Goal: Transaction & Acquisition: Obtain resource

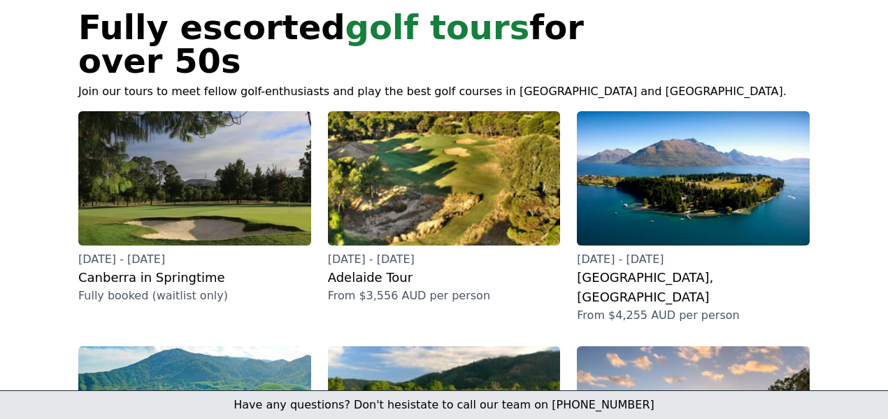
scroll to position [101, 0]
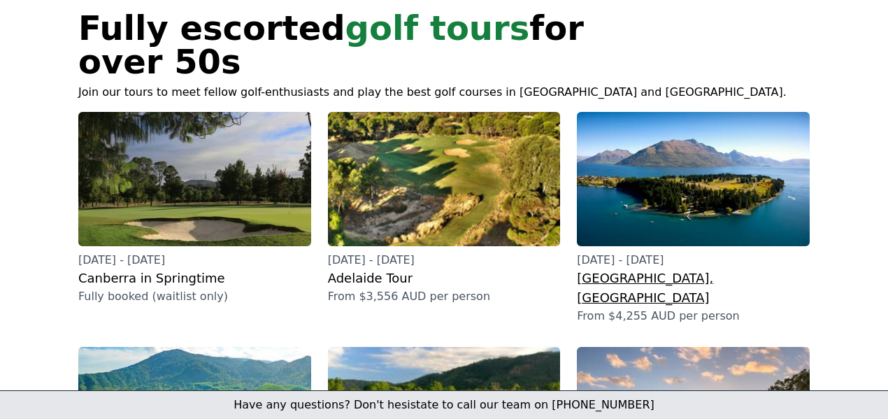
click at [621, 269] on h2 "[GEOGRAPHIC_DATA], [GEOGRAPHIC_DATA]" at bounding box center [693, 288] width 233 height 39
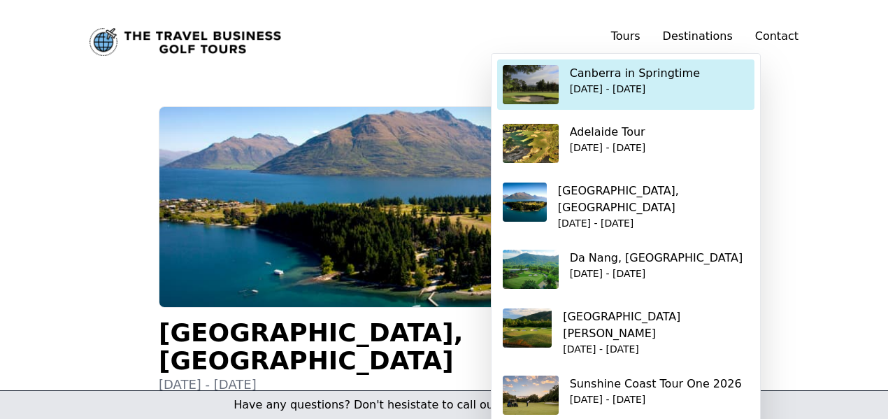
click at [613, 83] on p "[DATE] - [DATE]" at bounding box center [635, 89] width 130 height 14
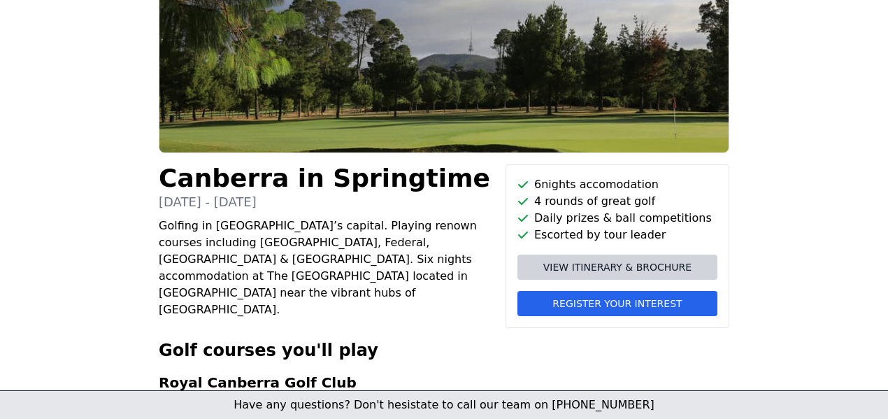
scroll to position [154, 0]
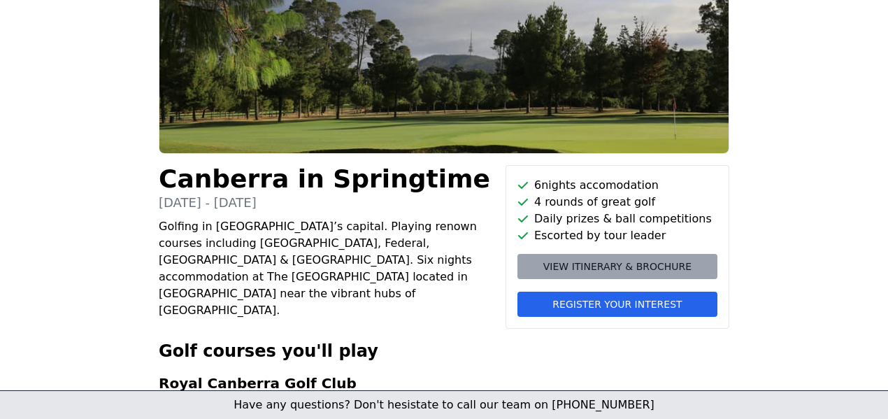
click at [581, 269] on span "View itinerary & brochure" at bounding box center [617, 266] width 148 height 14
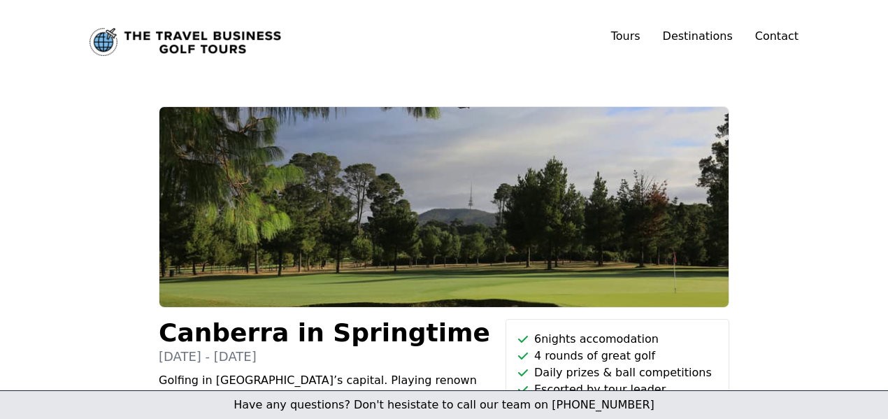
scroll to position [0, 0]
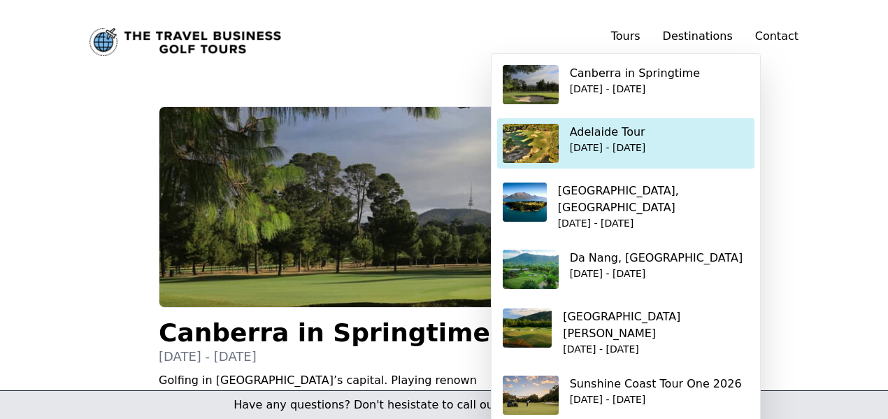
click at [614, 139] on p "Adelaide Tour" at bounding box center [608, 132] width 76 height 17
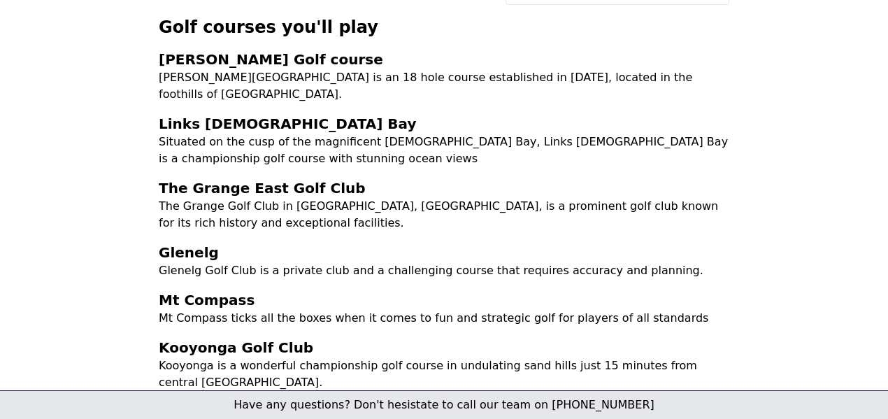
scroll to position [483, 0]
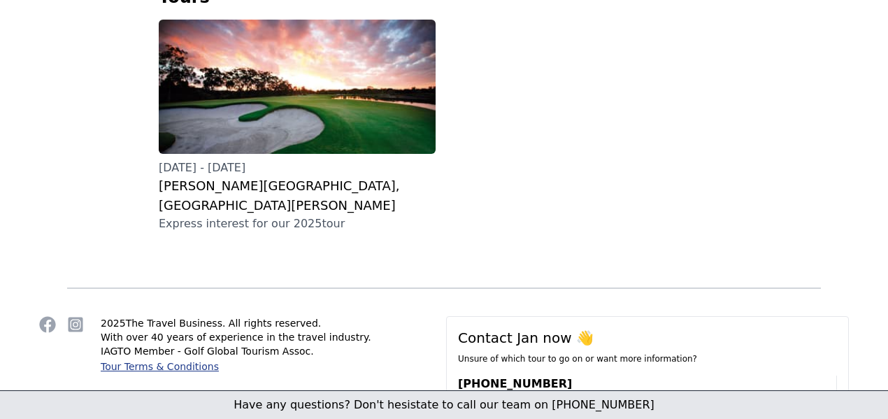
scroll to position [455, 0]
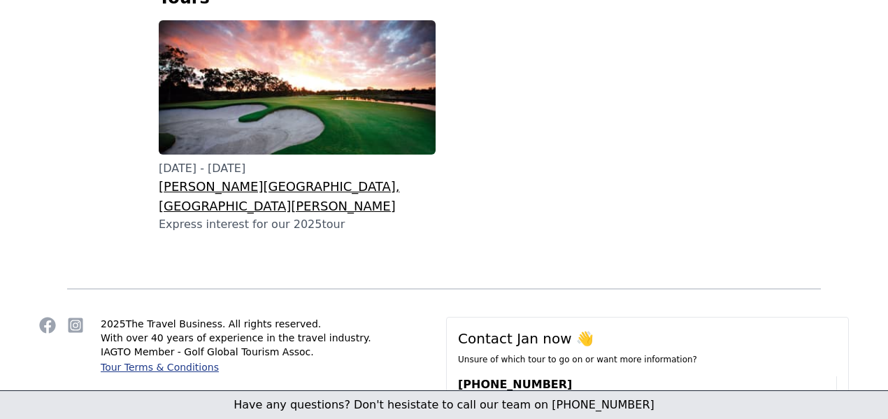
click at [264, 177] on h3 "[PERSON_NAME][GEOGRAPHIC_DATA], [GEOGRAPHIC_DATA][PERSON_NAME]" at bounding box center [297, 196] width 277 height 39
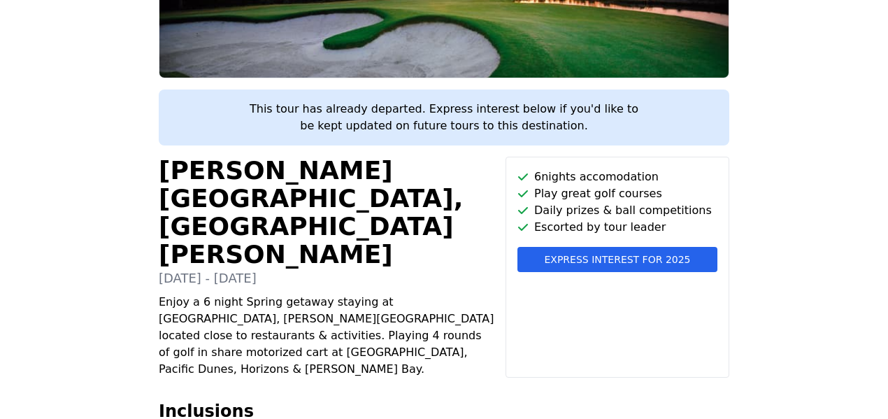
scroll to position [241, 0]
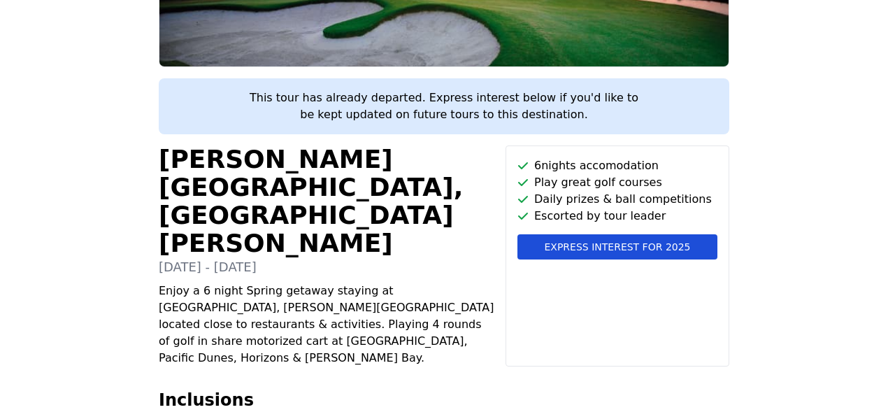
click at [559, 245] on span "Express interest for 2025" at bounding box center [617, 247] width 146 height 14
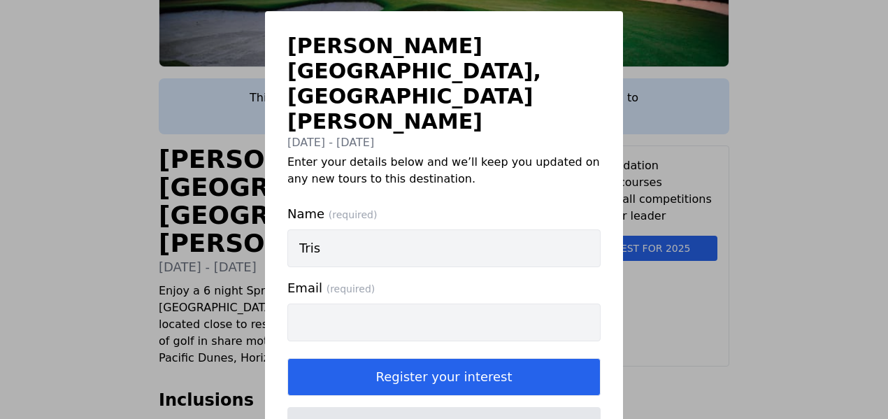
type input "[PERSON_NAME]"
type input "[EMAIL_ADDRESS][PERSON_NAME][DOMAIN_NAME]"
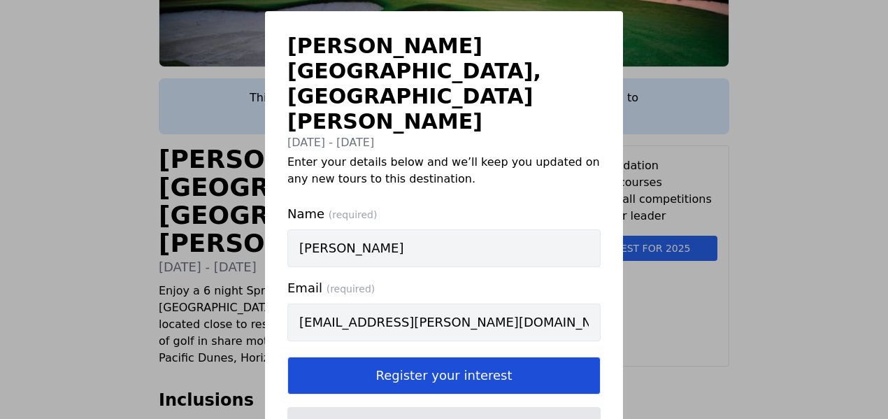
click at [397, 357] on button "Register your interest" at bounding box center [443, 376] width 313 height 38
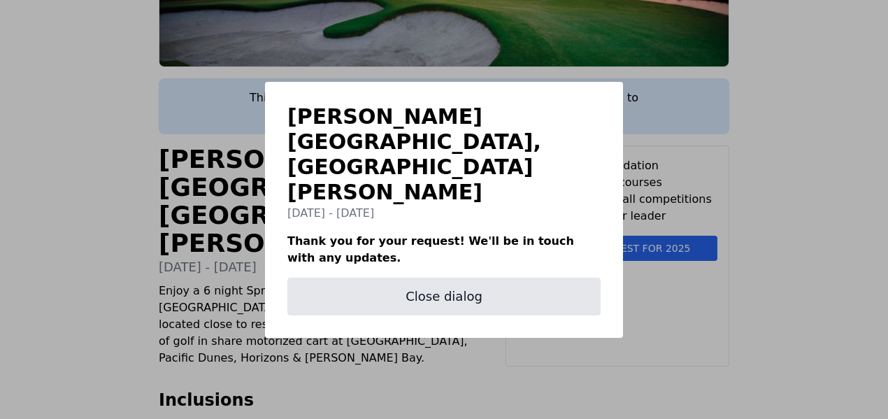
click at [674, 274] on div "[PERSON_NAME][GEOGRAPHIC_DATA], [GEOGRAPHIC_DATA][PERSON_NAME] [DATE] - [DATE] …" at bounding box center [444, 209] width 888 height 419
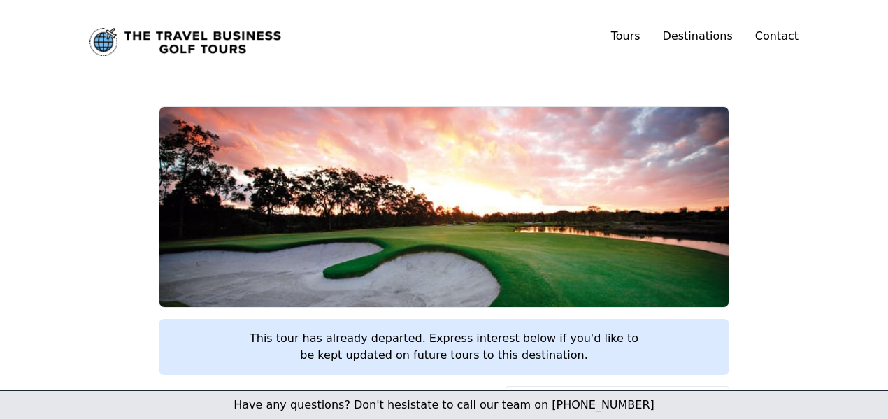
scroll to position [0, 0]
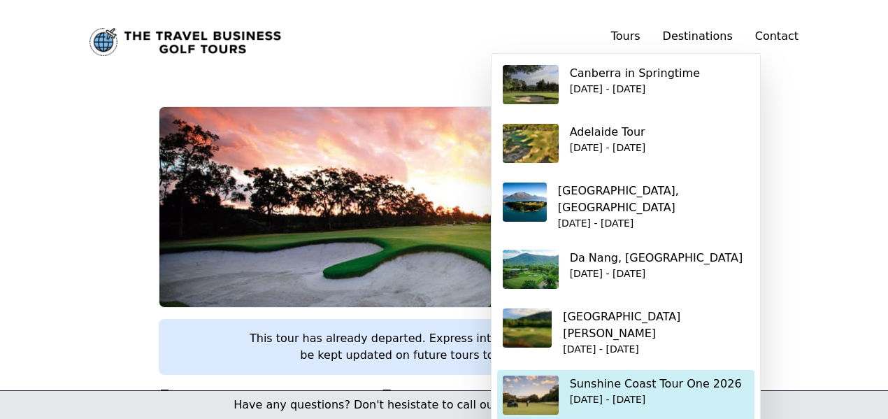
click at [622, 376] on p "Sunshine Coast Tour One 2026" at bounding box center [656, 384] width 172 height 17
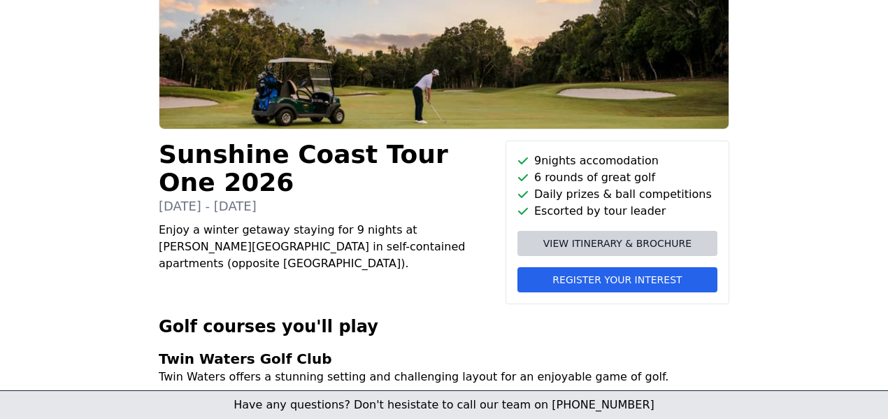
scroll to position [178, 0]
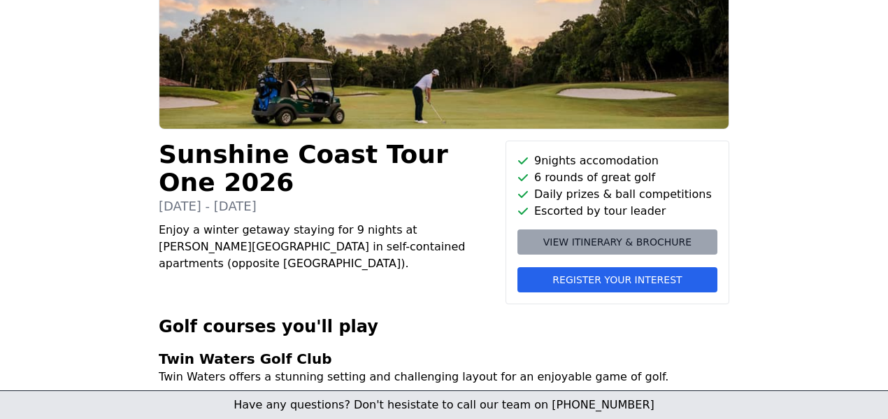
click at [553, 239] on span "View itinerary & brochure" at bounding box center [617, 242] width 148 height 14
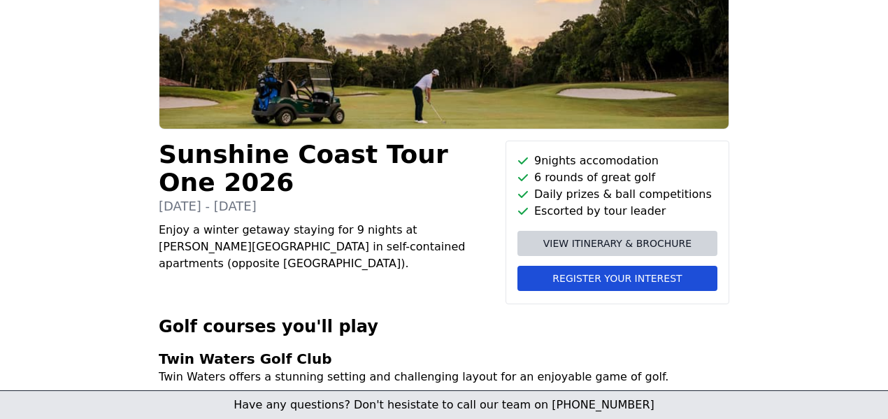
click at [569, 278] on span "Register your interest" at bounding box center [616, 278] width 129 height 14
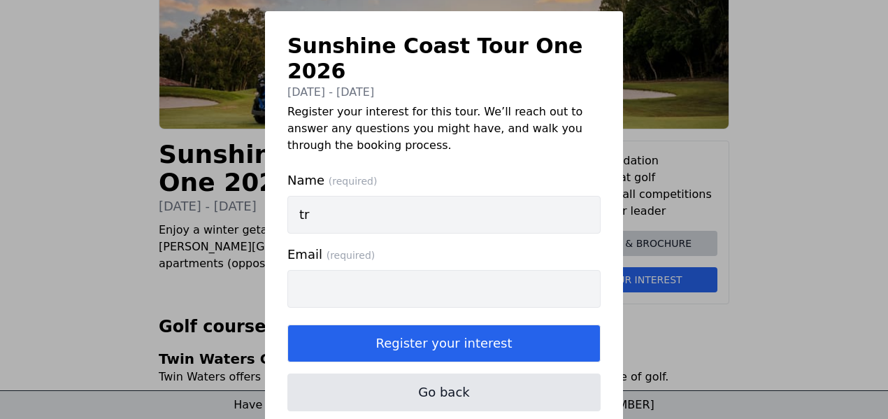
type input "tri"
type input "[PERSON_NAME]"
type input "[EMAIL_ADDRESS][PERSON_NAME][DOMAIN_NAME]"
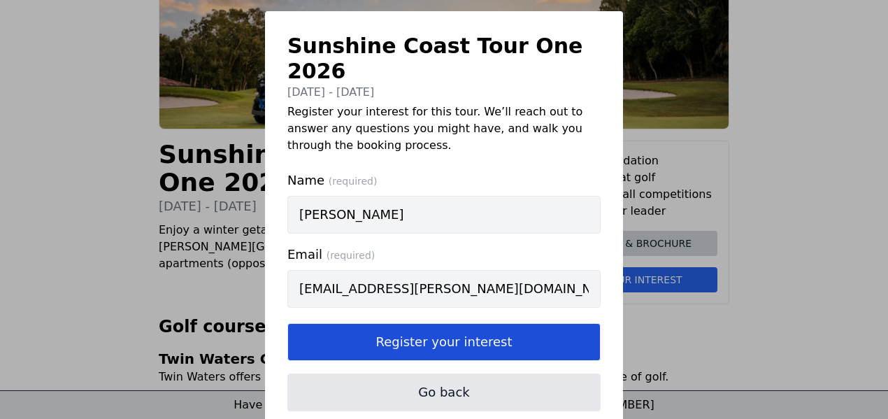
click at [384, 323] on button "Register your interest" at bounding box center [443, 342] width 313 height 38
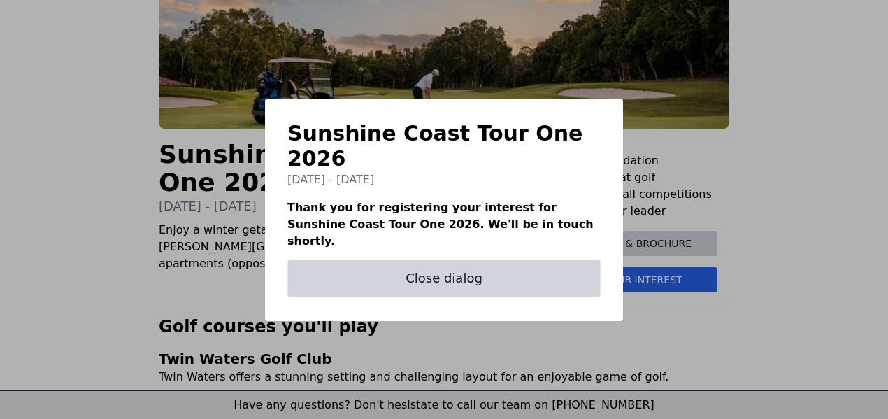
click at [379, 266] on button "Close dialog" at bounding box center [443, 278] width 313 height 38
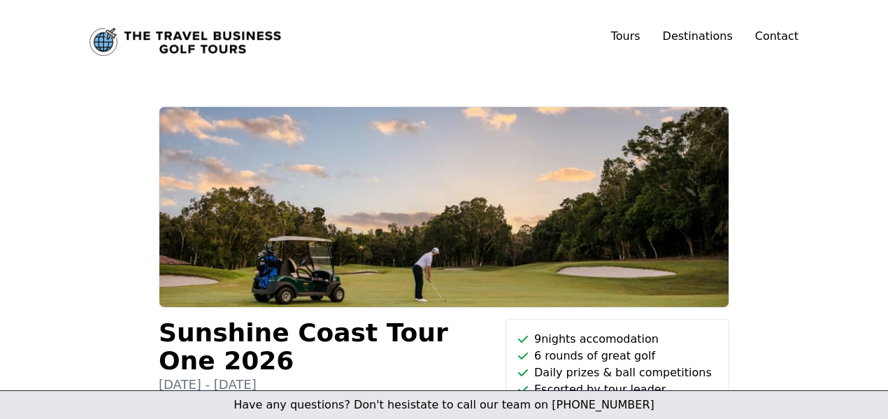
scroll to position [0, 0]
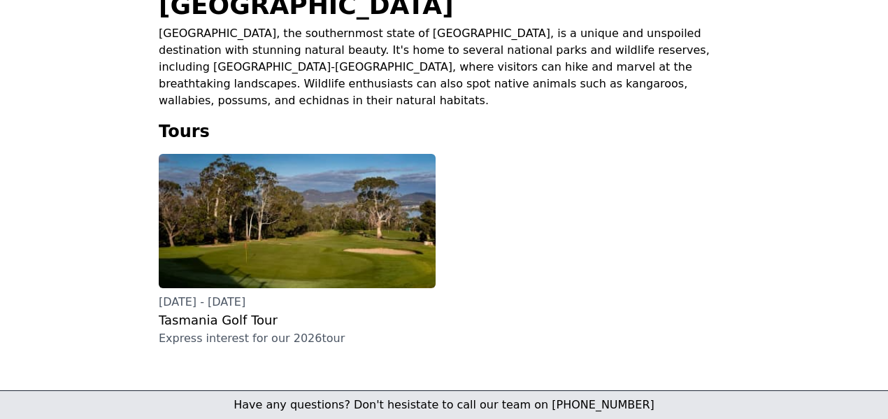
scroll to position [355, 0]
click at [235, 311] on h3 "Tasmania Golf Tour" at bounding box center [297, 321] width 277 height 20
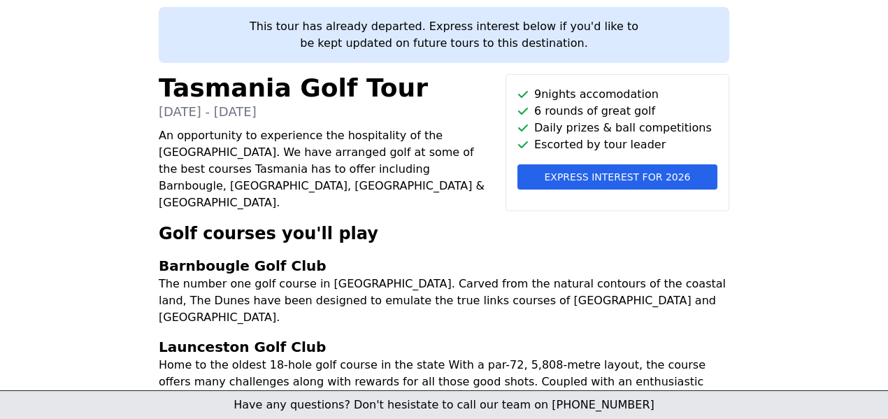
scroll to position [333, 0]
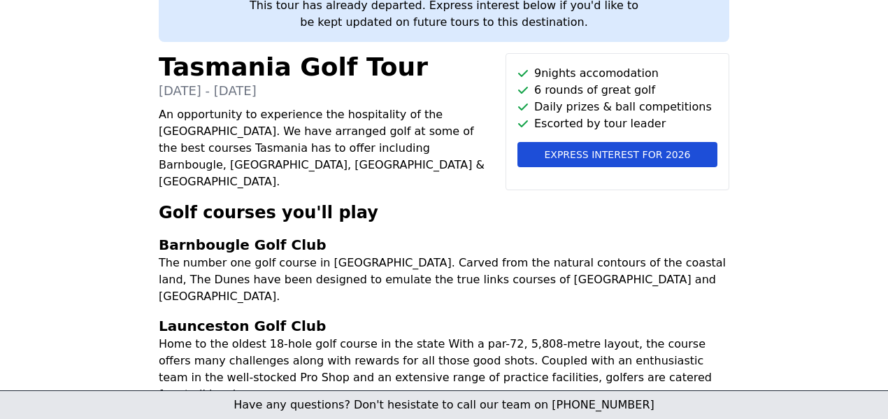
click at [577, 150] on span "Express interest for 2026" at bounding box center [617, 155] width 146 height 14
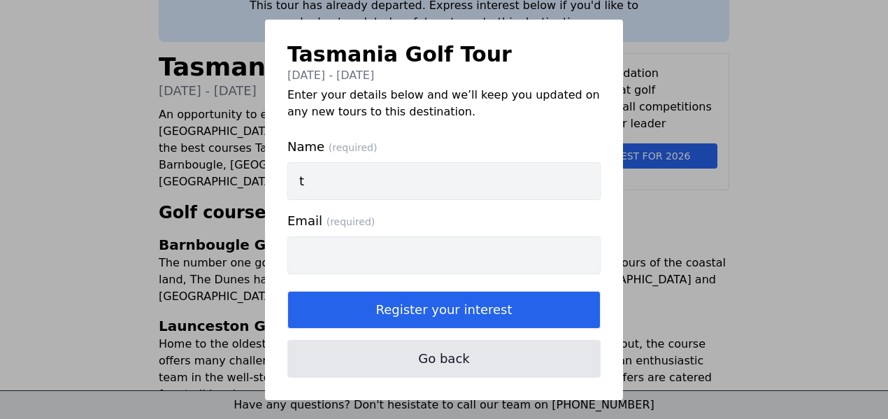
type input "tr"
type input "[PERSON_NAME]"
type input "[EMAIL_ADDRESS][PERSON_NAME][DOMAIN_NAME]"
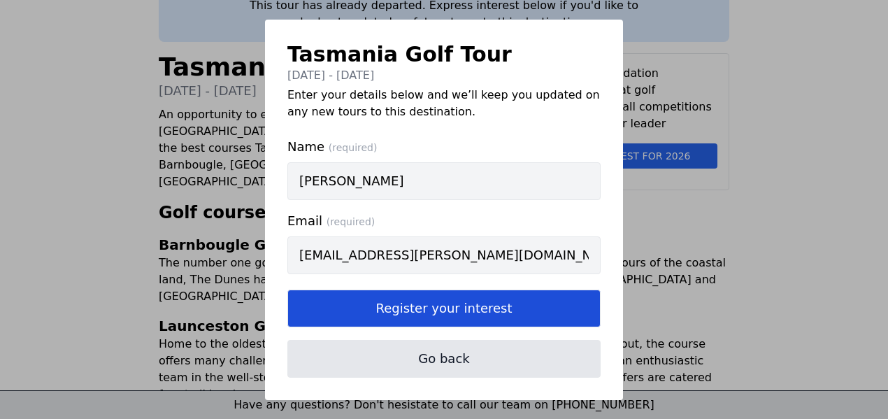
click at [384, 308] on button "Register your interest" at bounding box center [443, 309] width 313 height 38
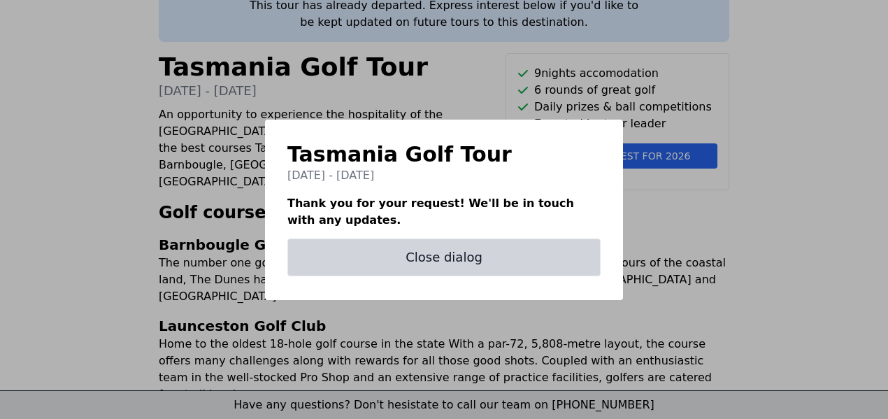
click at [544, 259] on button "Close dialog" at bounding box center [443, 257] width 313 height 38
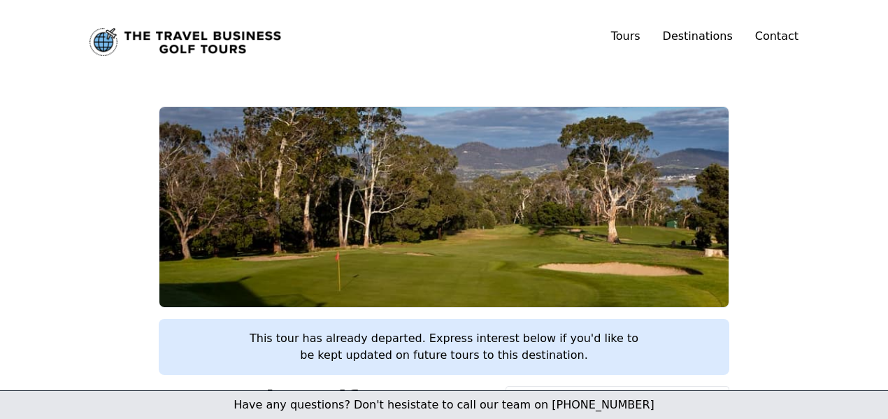
scroll to position [0, 0]
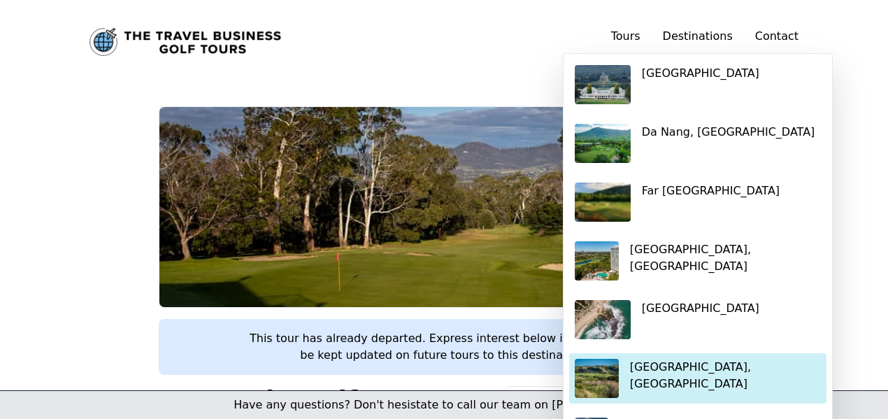
click at [684, 361] on p "[GEOGRAPHIC_DATA], [GEOGRAPHIC_DATA]" at bounding box center [725, 376] width 191 height 34
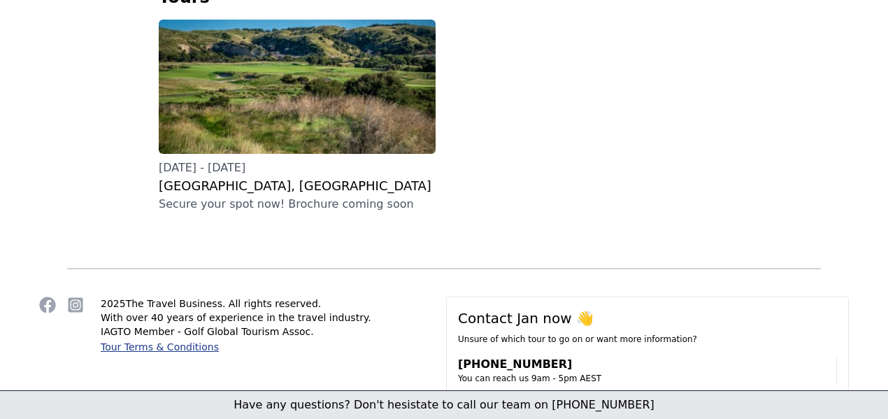
scroll to position [422, 0]
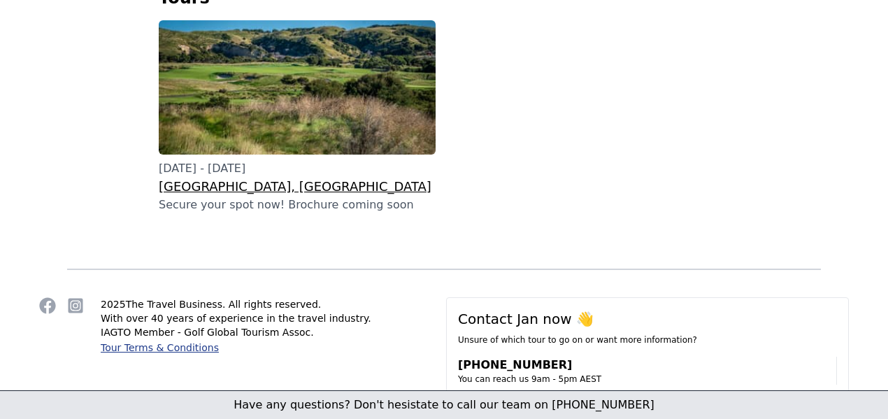
click at [276, 177] on h3 "[GEOGRAPHIC_DATA], [GEOGRAPHIC_DATA]" at bounding box center [297, 187] width 277 height 20
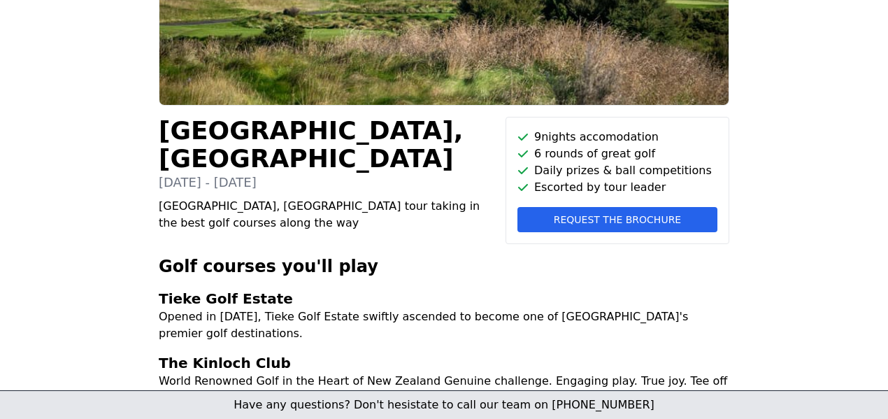
scroll to position [213, 0]
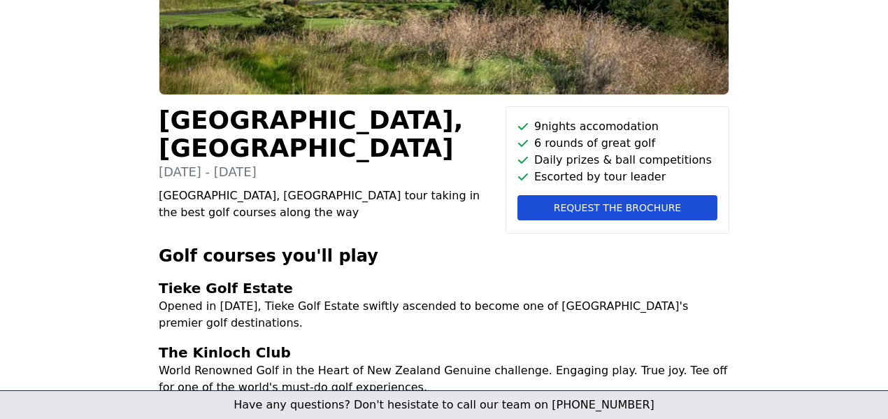
click at [578, 208] on span "Request the brochure" at bounding box center [617, 208] width 127 height 14
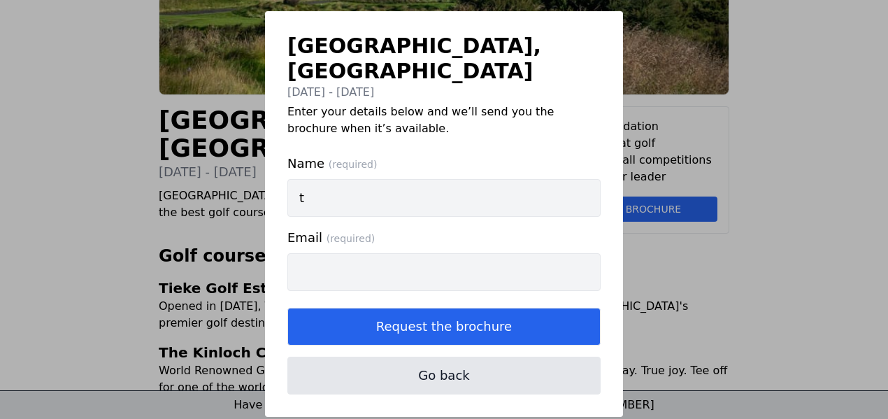
type input "tr"
type input "[PERSON_NAME]"
type input "[EMAIL_ADDRESS][PERSON_NAME][DOMAIN_NAME]"
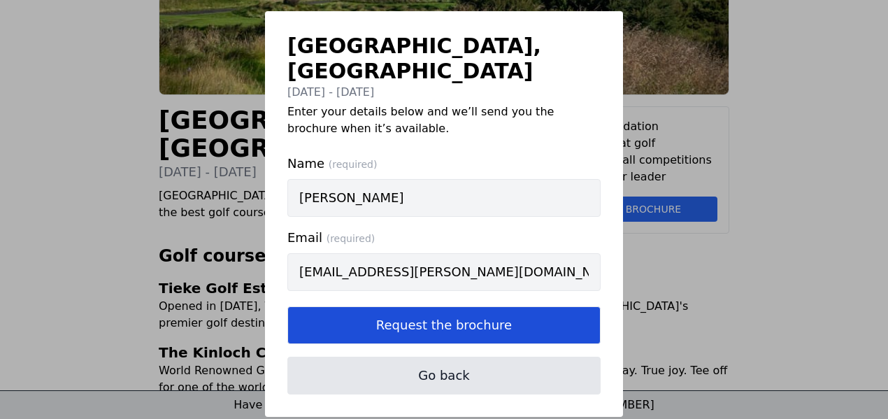
click at [394, 306] on button "Request the brochure" at bounding box center [443, 325] width 313 height 38
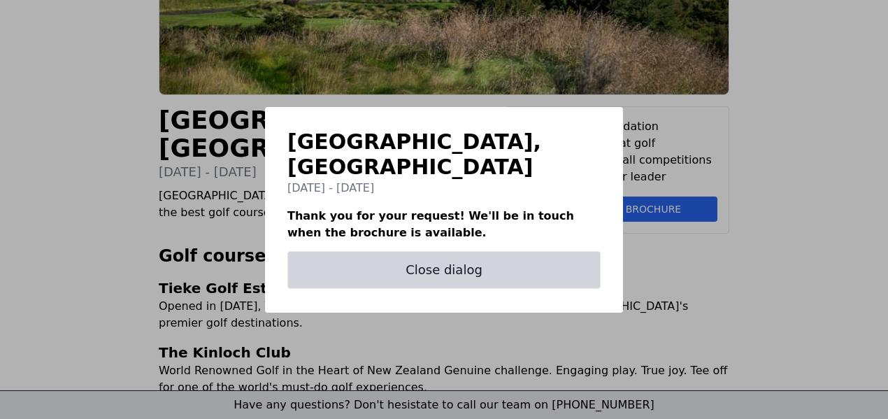
click at [448, 264] on button "Close dialog" at bounding box center [443, 270] width 313 height 38
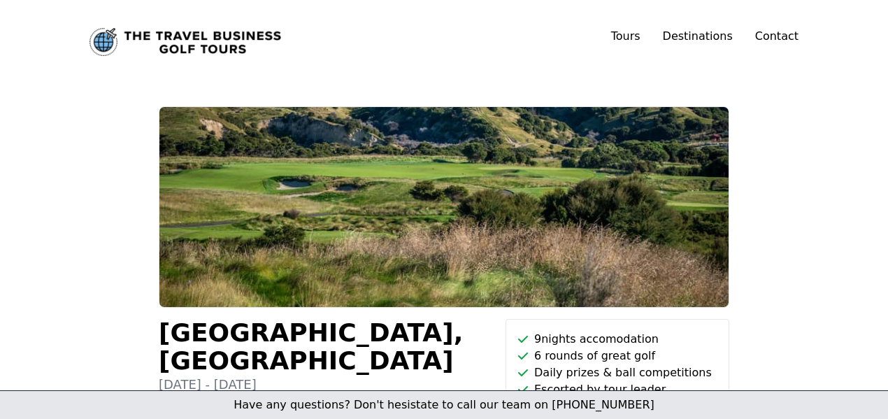
scroll to position [0, 0]
